Goal: Use online tool/utility: Utilize a website feature to perform a specific function

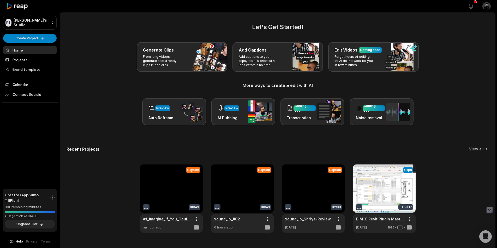
click at [173, 182] on link at bounding box center [171, 199] width 63 height 68
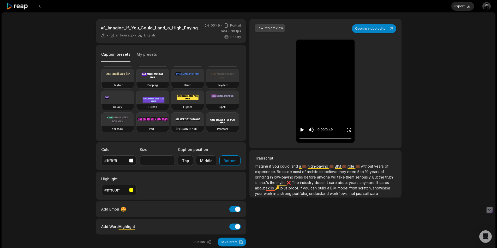
scroll to position [52, 0]
click at [189, 104] on video at bounding box center [187, 97] width 32 height 13
click at [155, 104] on video at bounding box center [152, 97] width 32 height 13
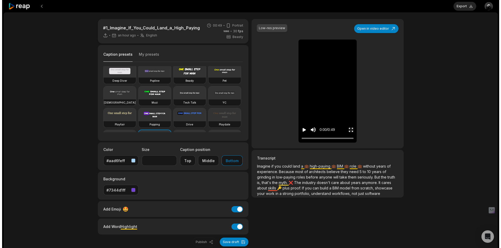
scroll to position [0, 0]
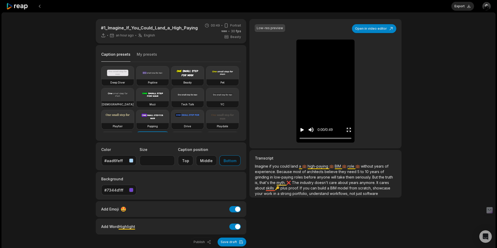
click at [156, 109] on div "Deep Diver Popline Beasty Pet Zen Mozi Tech Talk YC Playfair Popping Drive Play…" at bounding box center [171, 99] width 140 height 66
click at [206, 101] on video at bounding box center [222, 94] width 32 height 13
click at [134, 99] on video at bounding box center [117, 94] width 32 height 13
type input "**"
